Goal: Go to known website: Access a specific website the user already knows

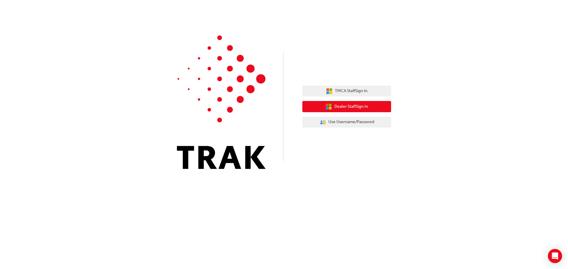
click at [345, 107] on span "Dealer Staff Sign In" at bounding box center [351, 106] width 34 height 7
